Goal: Information Seeking & Learning: Learn about a topic

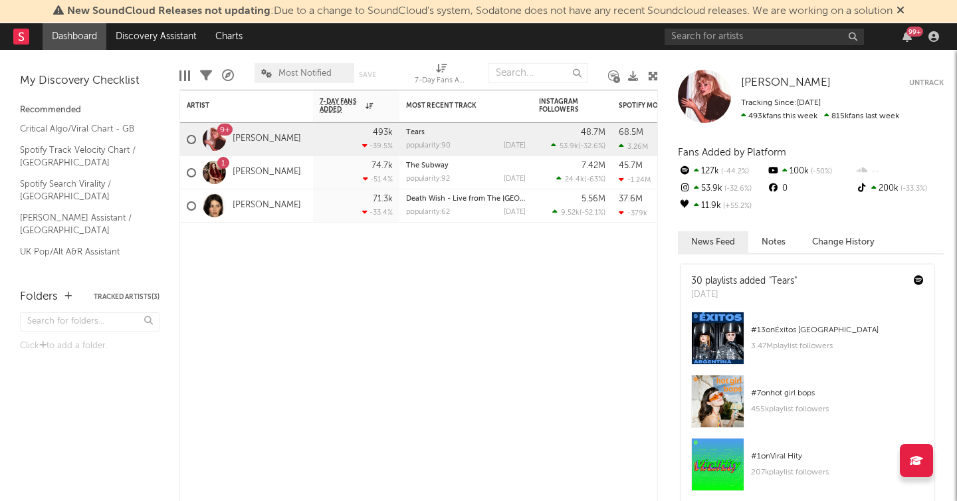
click at [902, 11] on icon at bounding box center [900, 10] width 8 height 11
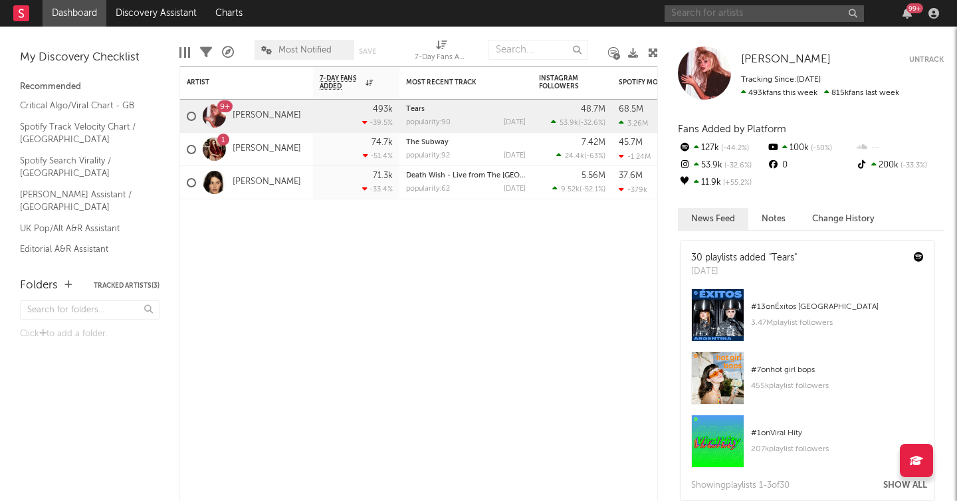
click at [752, 17] on input "text" at bounding box center [763, 13] width 199 height 17
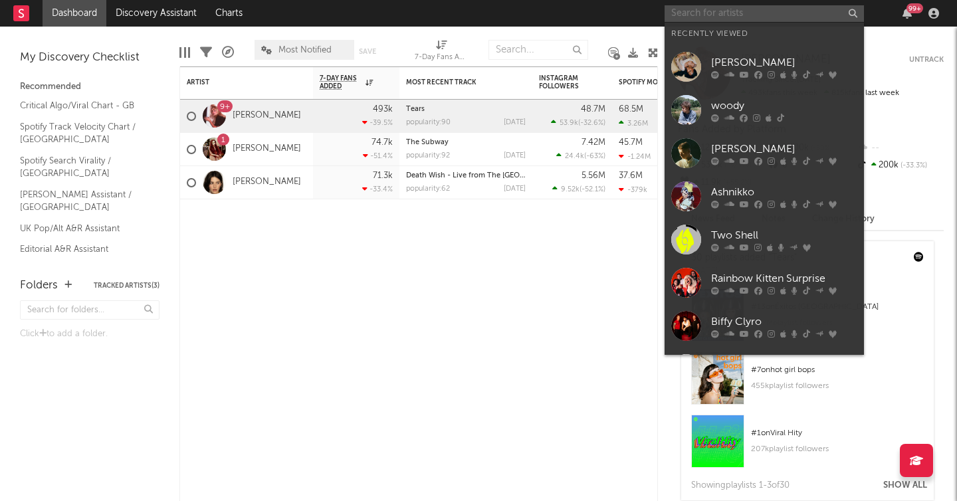
paste input "[URL][DOMAIN_NAME]"
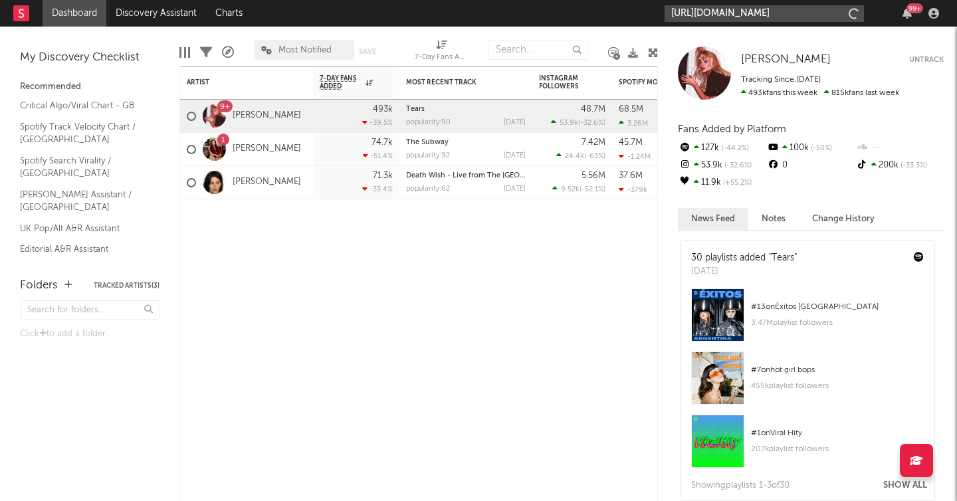
scroll to position [0, 122]
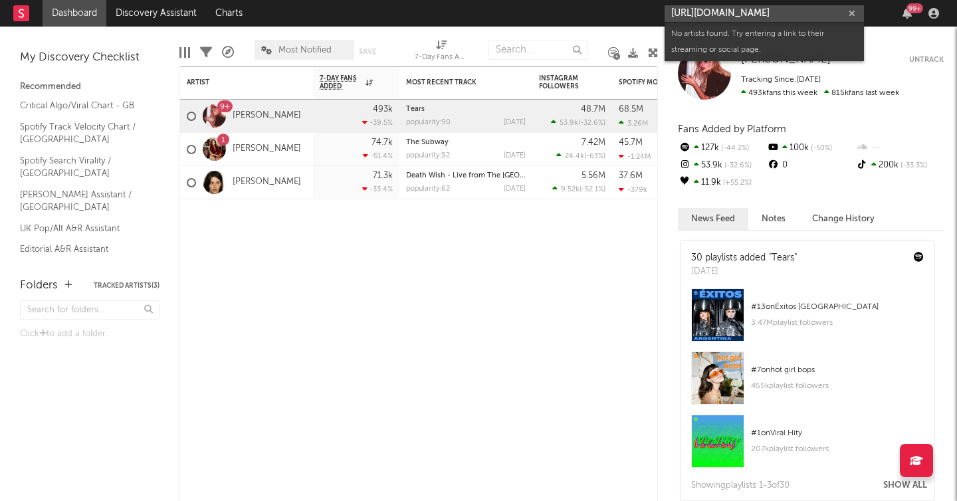
type input "[URL][DOMAIN_NAME]"
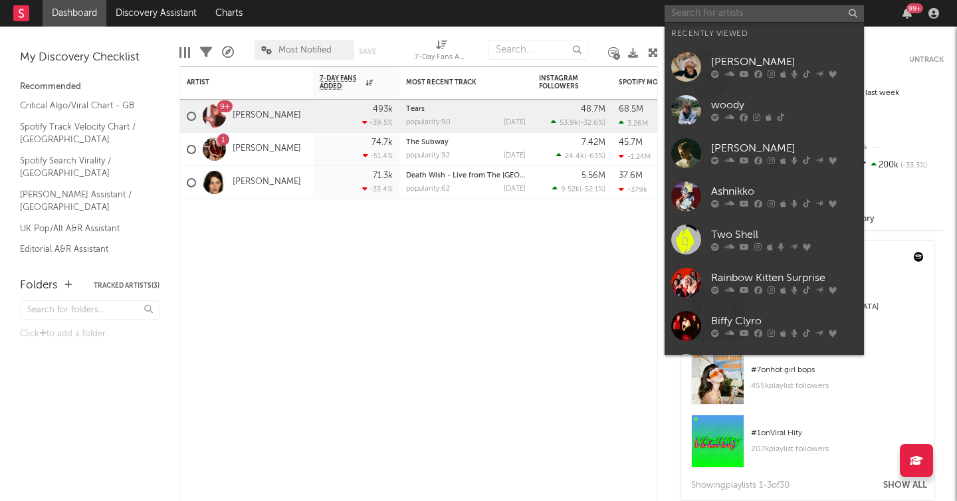
scroll to position [0, 0]
paste input "[URL][DOMAIN_NAME]"
type input "[URL][DOMAIN_NAME]"
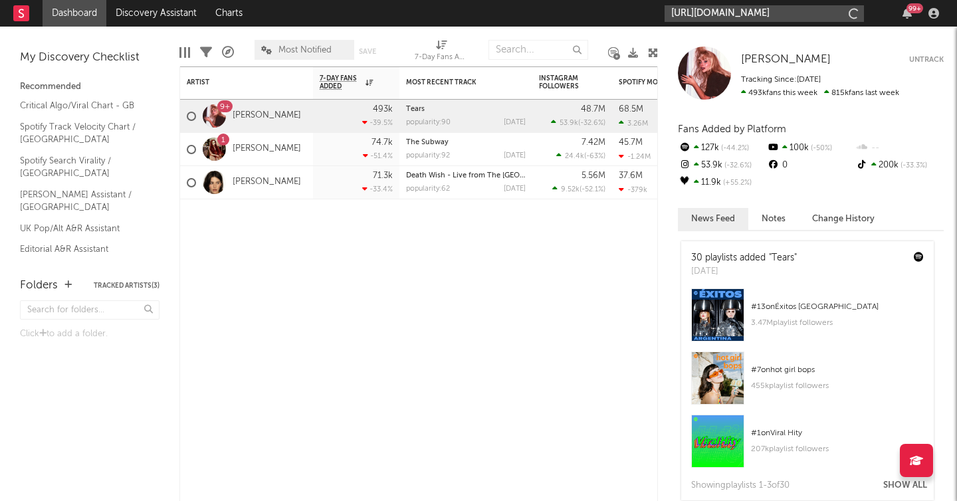
scroll to position [0, 177]
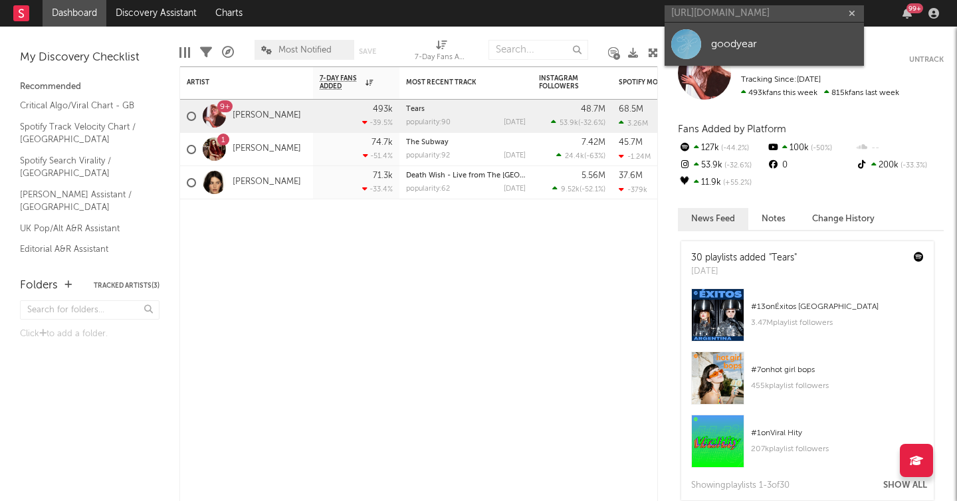
click at [746, 41] on div "goodyear" at bounding box center [784, 44] width 146 height 16
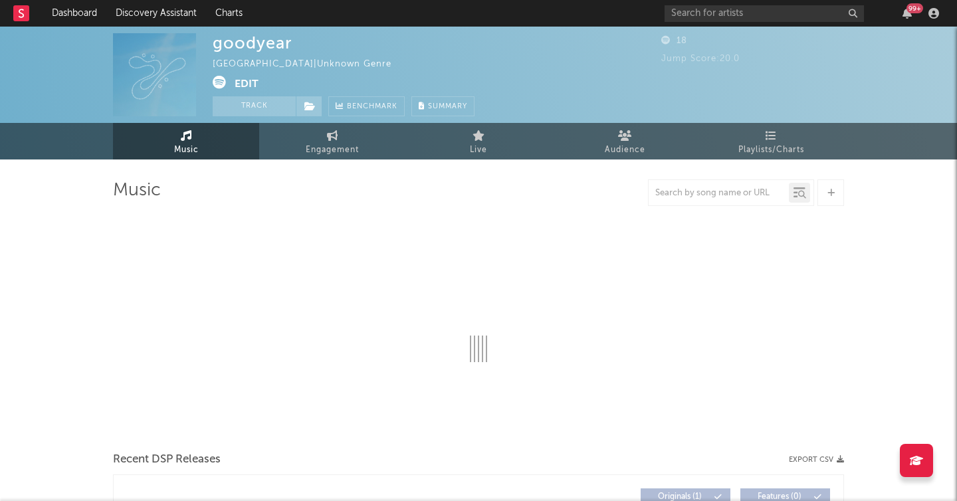
select select "1w"
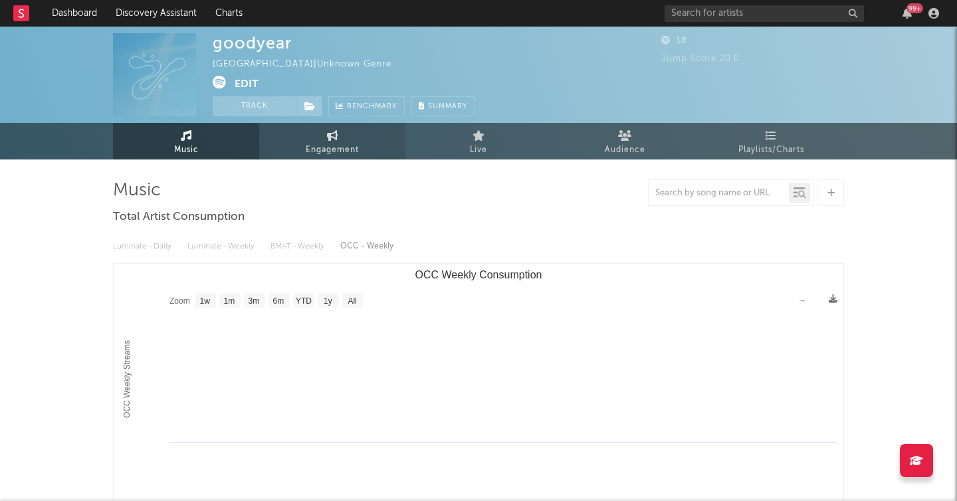
click at [350, 142] on span "Engagement" at bounding box center [332, 150] width 53 height 16
select select "1w"
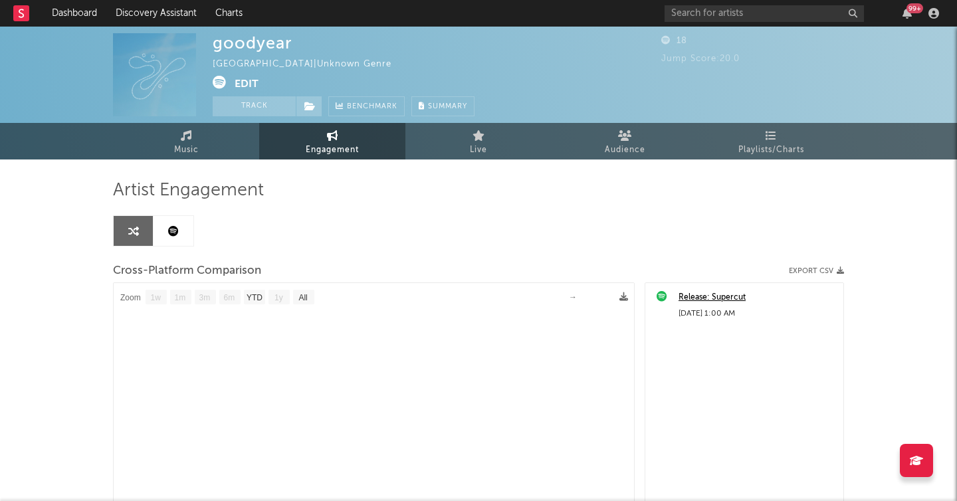
select select "1m"
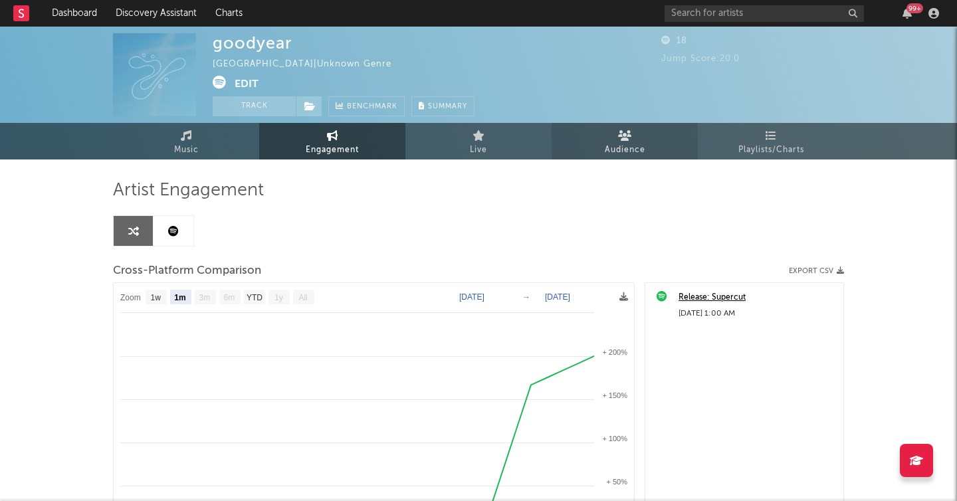
click at [631, 138] on link "Audience" at bounding box center [625, 141] width 146 height 37
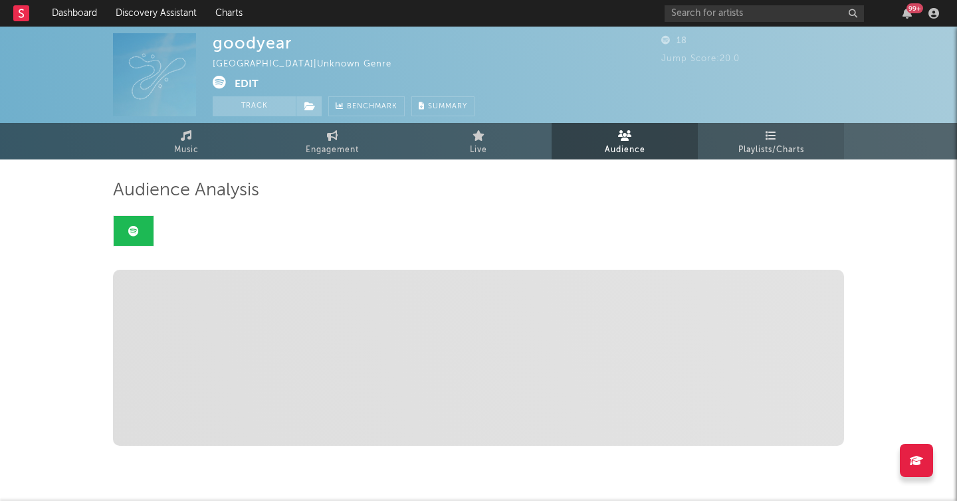
click at [777, 142] on span "Playlists/Charts" at bounding box center [771, 150] width 66 height 16
